Goal: Task Accomplishment & Management: Use online tool/utility

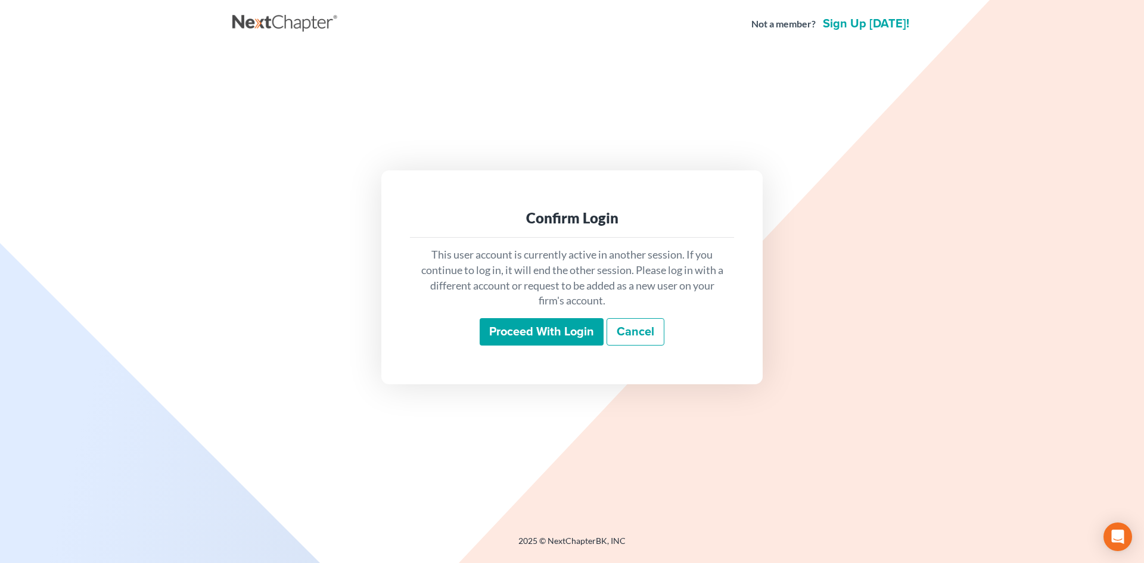
click at [547, 330] on input "Proceed with login" at bounding box center [541, 331] width 124 height 27
